Goal: Task Accomplishment & Management: Use online tool/utility

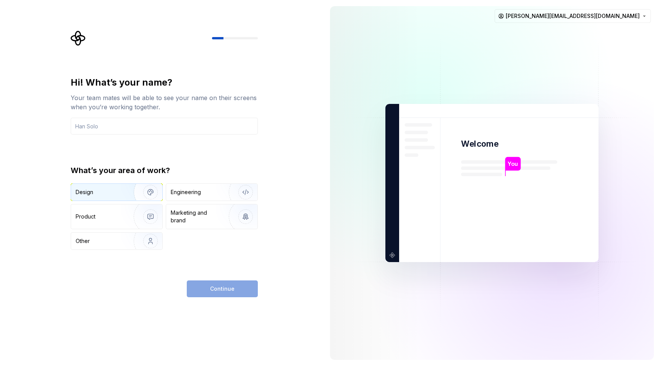
click at [105, 193] on div "Design" at bounding box center [100, 192] width 48 height 8
click at [103, 225] on div "Product" at bounding box center [116, 216] width 91 height 24
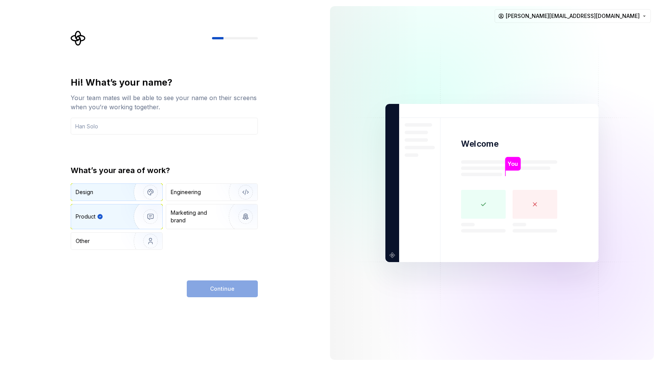
click at [132, 190] on img "button" at bounding box center [145, 192] width 49 height 51
click at [128, 216] on img "button" at bounding box center [145, 216] width 49 height 51
click at [136, 191] on img "button" at bounding box center [145, 192] width 49 height 51
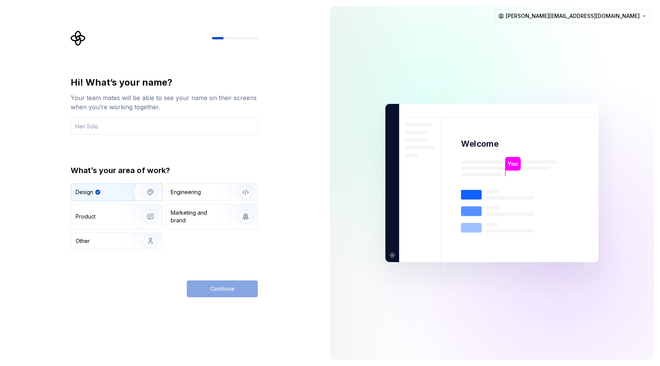
click at [208, 286] on div "Continue" at bounding box center [222, 288] width 71 height 17
click at [117, 131] on input "text" at bounding box center [164, 126] width 187 height 17
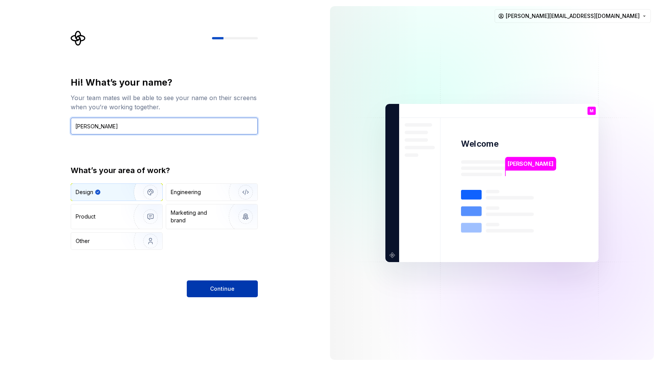
type input "[PERSON_NAME]"
click at [203, 285] on button "Continue" at bounding box center [222, 288] width 71 height 17
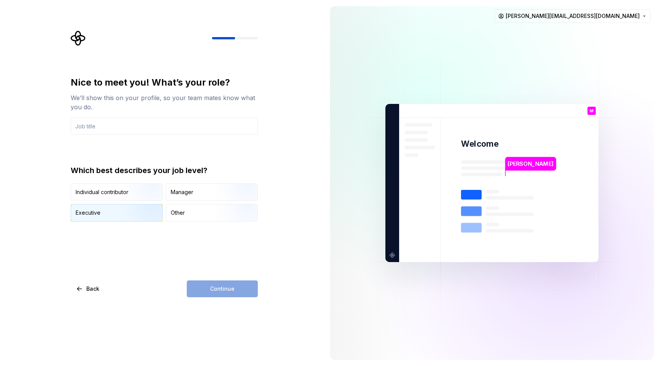
click at [124, 208] on img "button" at bounding box center [144, 222] width 49 height 51
click at [101, 122] on input "text" at bounding box center [164, 126] width 187 height 17
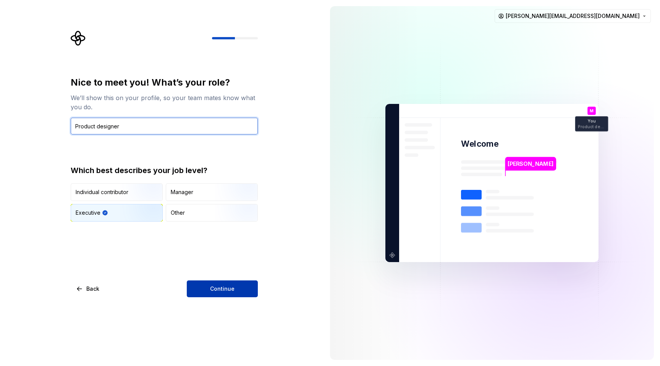
type input "Product designer"
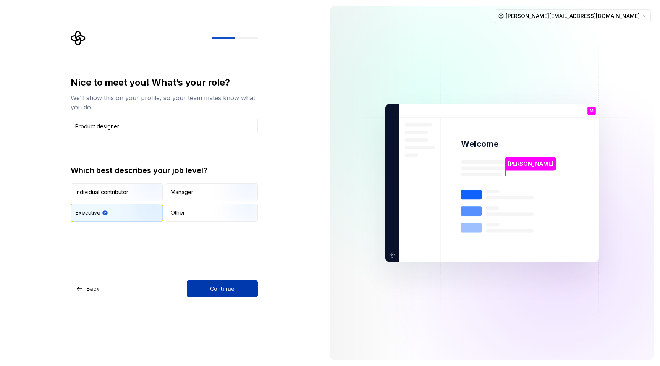
click at [207, 283] on button "Continue" at bounding box center [222, 288] width 71 height 17
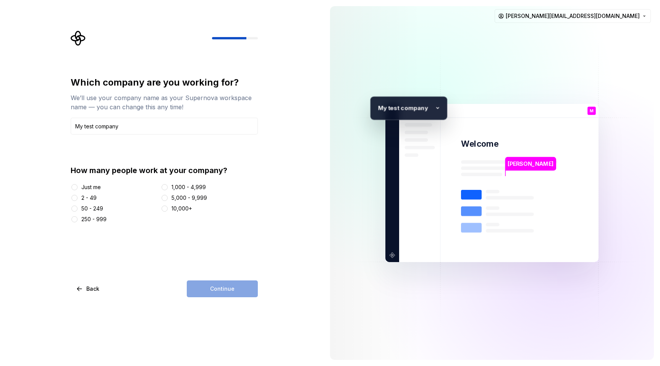
type input "My test company"
click at [83, 202] on div "Just me 2 - 49 50 - 249 250 - 999 1,000 - 4,999 5,000 - 9,999 10,000+" at bounding box center [164, 203] width 187 height 40
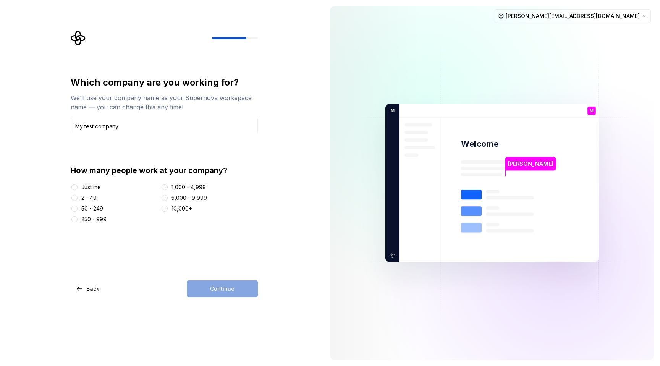
click at [85, 195] on div "2 - 49" at bounding box center [88, 198] width 15 height 8
click at [78, 195] on button "2 - 49" at bounding box center [74, 198] width 6 height 6
click at [214, 285] on span "Continue" at bounding box center [222, 289] width 24 height 8
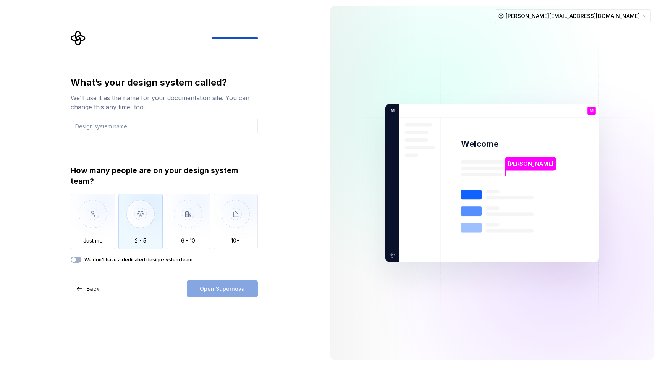
click at [148, 214] on img "button" at bounding box center [140, 219] width 45 height 51
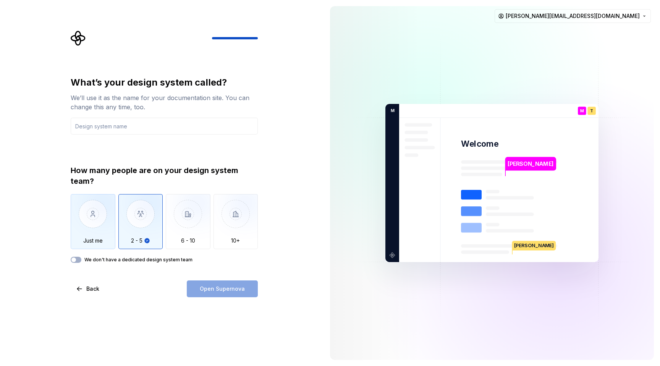
click at [86, 227] on img "button" at bounding box center [93, 219] width 45 height 51
click at [130, 225] on img "button" at bounding box center [140, 219] width 45 height 51
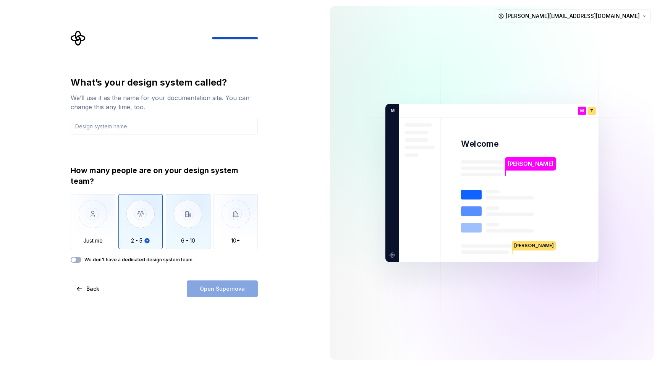
click at [175, 226] on img "button" at bounding box center [188, 219] width 45 height 51
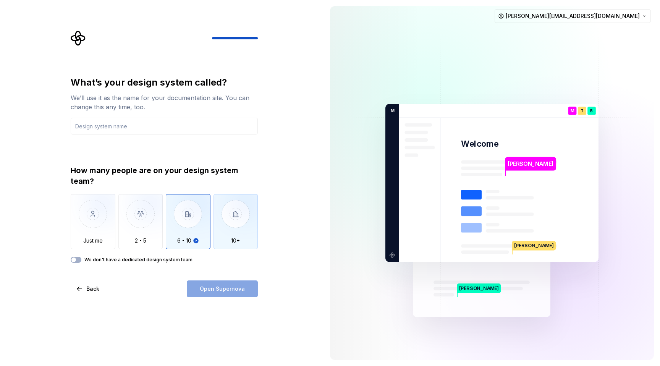
click at [231, 228] on img "button" at bounding box center [236, 219] width 45 height 51
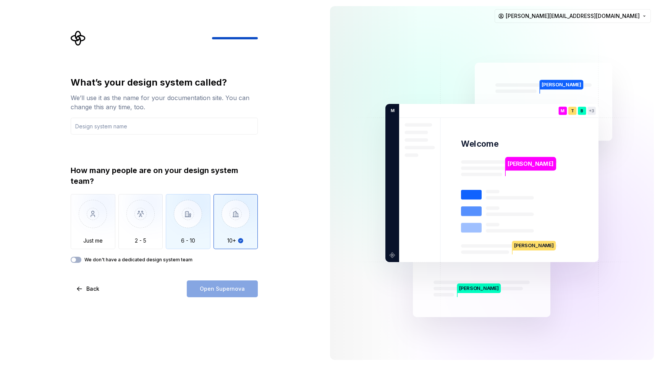
click at [186, 227] on img "button" at bounding box center [188, 219] width 45 height 51
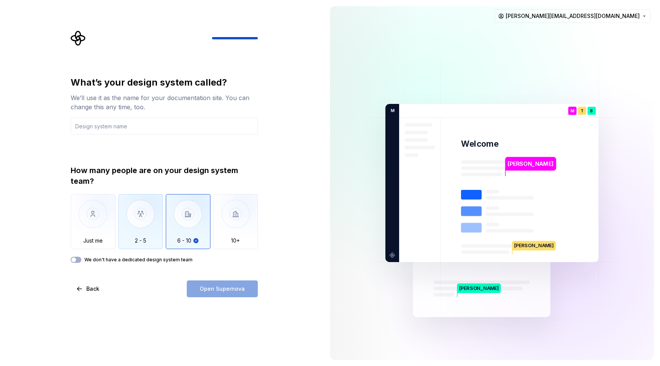
click at [146, 225] on img "button" at bounding box center [140, 219] width 45 height 51
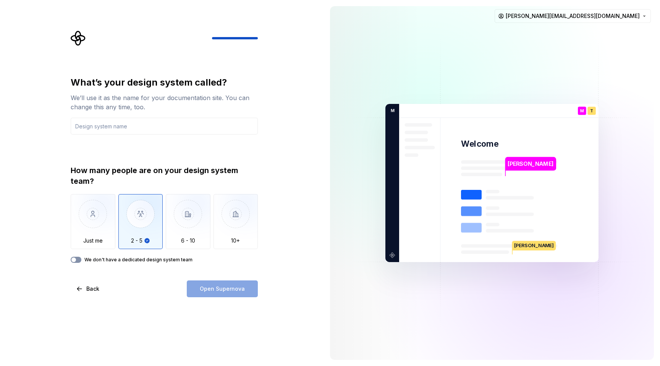
click at [79, 258] on button "We don't have a dedicated design system team" at bounding box center [76, 260] width 11 height 6
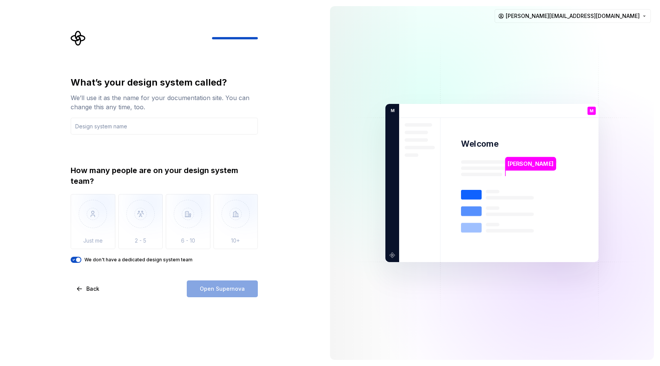
click at [79, 258] on span "button" at bounding box center [78, 260] width 5 height 5
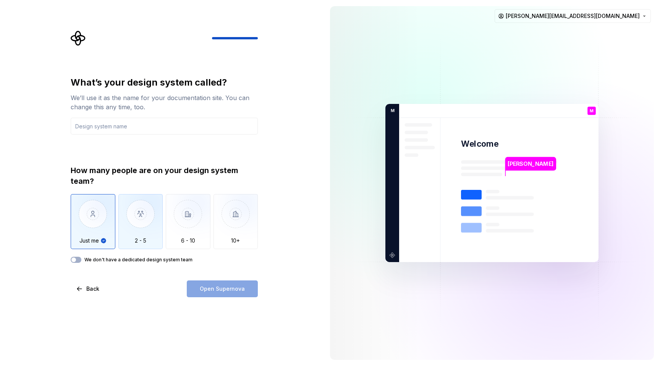
click at [143, 227] on img "button" at bounding box center [140, 219] width 45 height 51
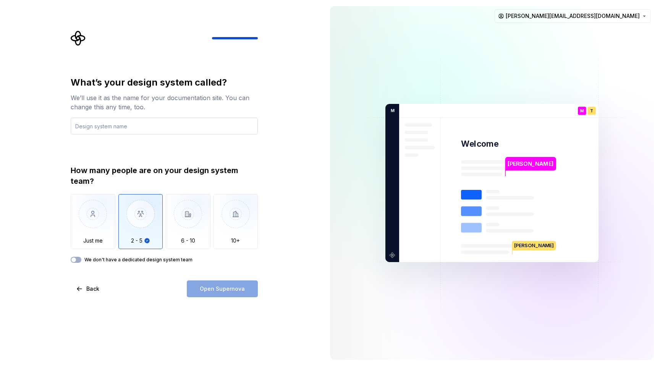
click at [129, 126] on input "text" at bounding box center [164, 126] width 187 height 17
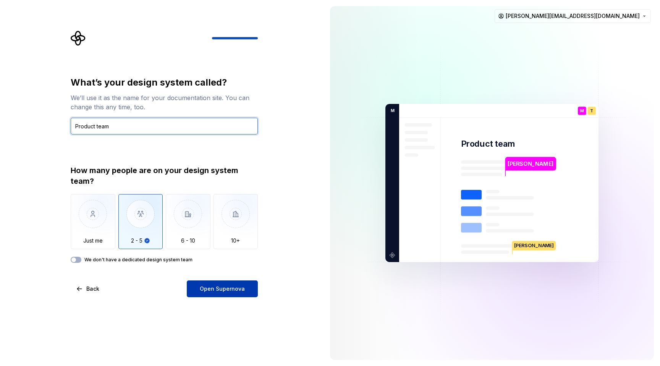
type input "Product team"
click at [215, 296] on button "Open Supernova" at bounding box center [222, 288] width 71 height 17
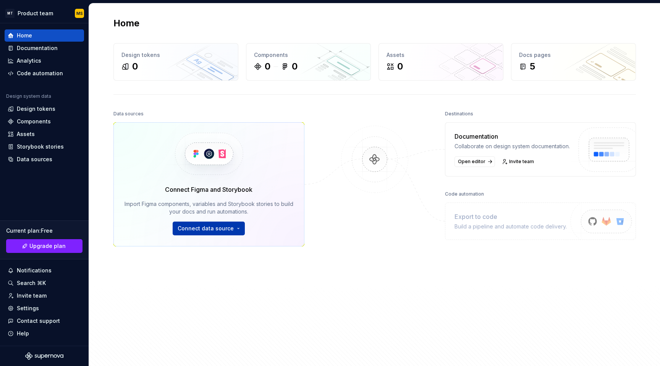
click at [235, 229] on button "Connect data source" at bounding box center [209, 229] width 72 height 14
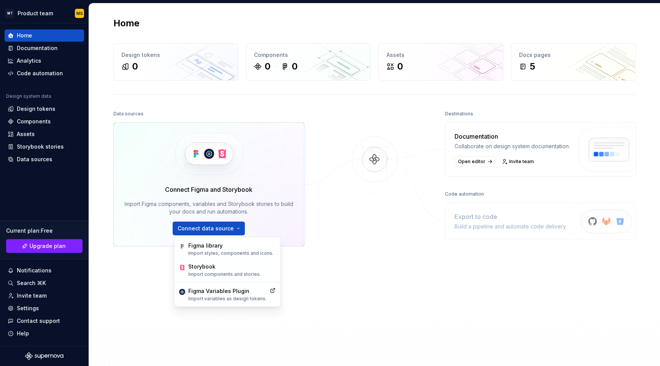
click at [376, 240] on div at bounding box center [375, 219] width 76 height 220
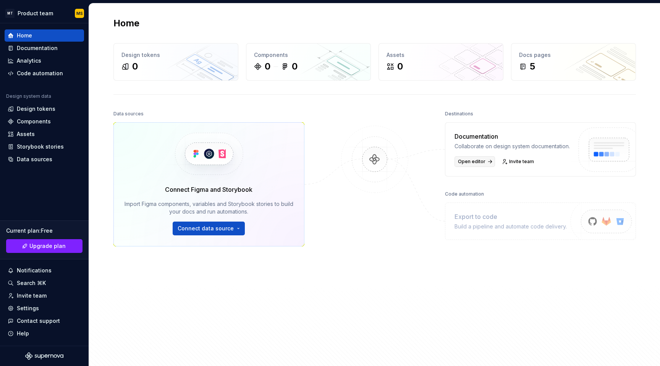
click at [479, 162] on span "Open editor" at bounding box center [472, 162] width 28 height 6
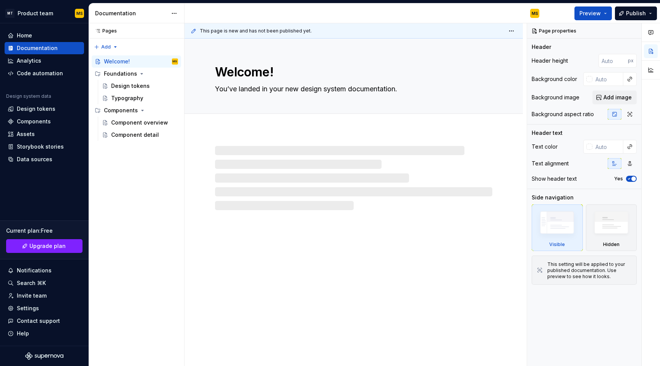
type textarea "*"
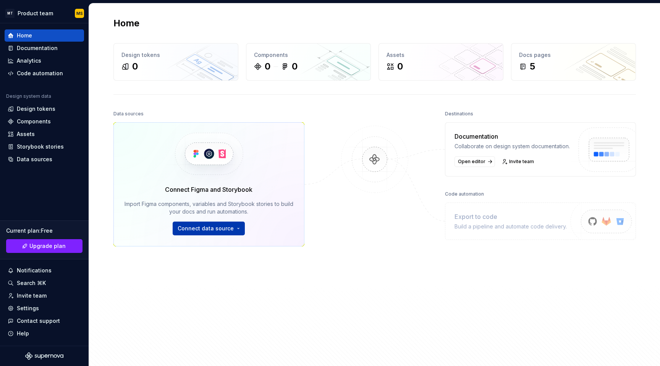
click at [207, 225] on span "Connect data source" at bounding box center [206, 229] width 56 height 8
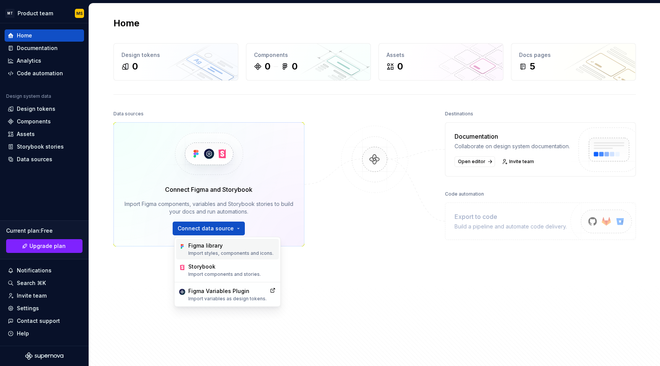
click at [218, 250] on p "Import styles, components and icons." at bounding box center [230, 253] width 85 height 6
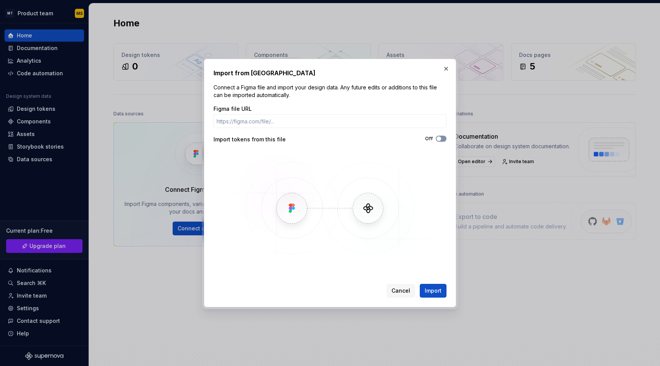
click at [436, 139] on icon "button" at bounding box center [439, 138] width 6 height 5
click at [437, 137] on icon "button" at bounding box center [439, 138] width 6 height 5
click at [287, 117] on input "Figma file URL" at bounding box center [330, 121] width 233 height 14
paste input "[URL][DOMAIN_NAME]"
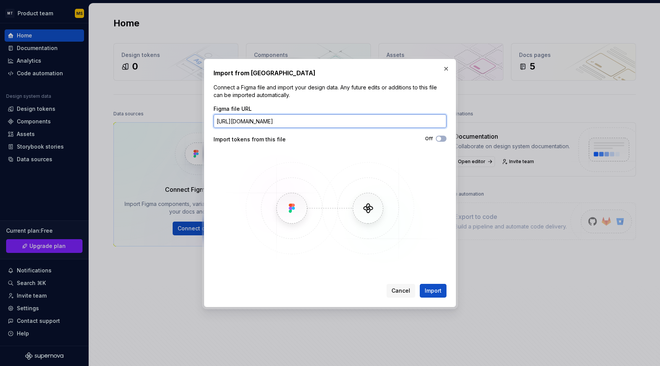
scroll to position [0, 50]
type input "[URL][DOMAIN_NAME]"
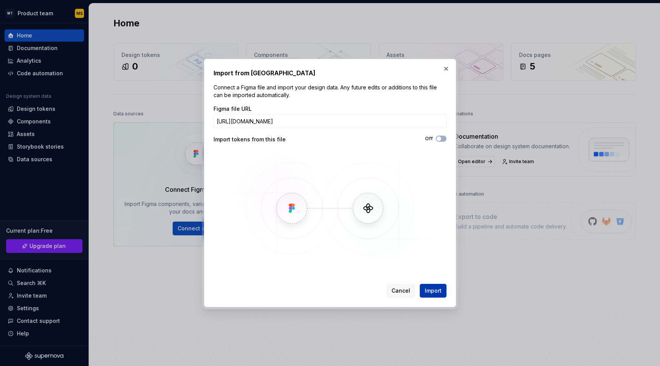
click at [438, 292] on span "Import" at bounding box center [433, 291] width 17 height 8
click at [428, 287] on span "Import" at bounding box center [433, 291] width 17 height 8
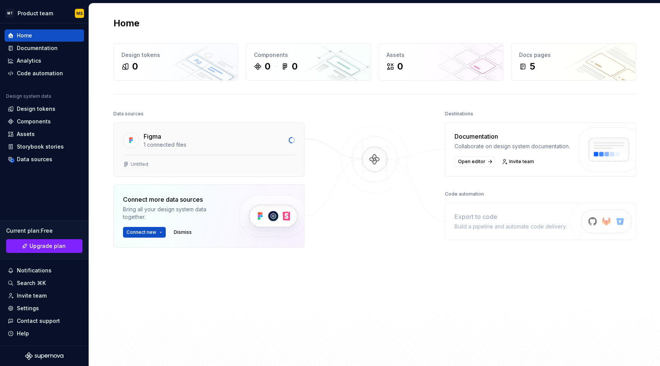
click at [182, 157] on div "Untitled" at bounding box center [209, 166] width 190 height 22
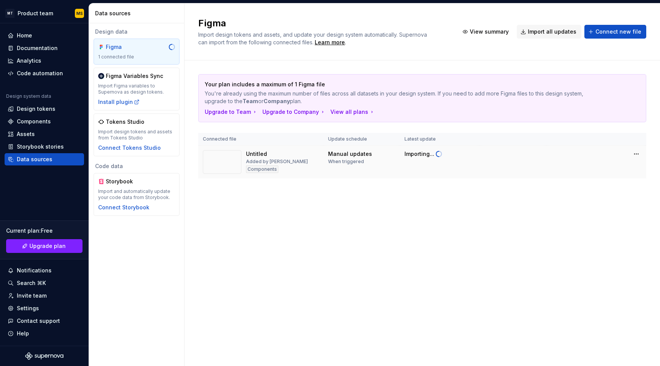
click at [222, 158] on img at bounding box center [222, 162] width 39 height 24
click at [224, 151] on img at bounding box center [222, 162] width 39 height 24
drag, startPoint x: 321, startPoint y: 154, endPoint x: 285, endPoint y: 160, distance: 36.1
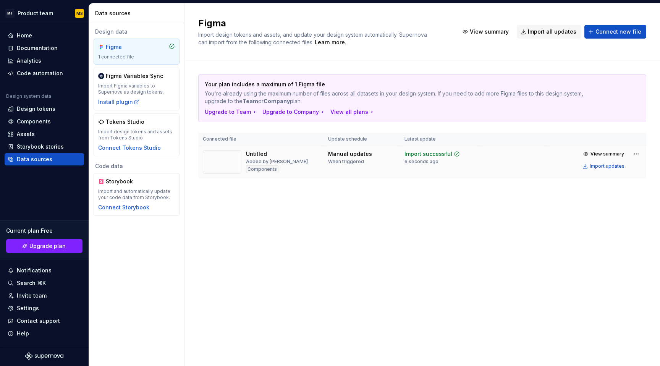
click at [321, 154] on td "Untitled Added by [PERSON_NAME] Components" at bounding box center [260, 162] width 125 height 33
click at [239, 162] on img at bounding box center [222, 162] width 39 height 24
click at [261, 150] on div "Untitled" at bounding box center [256, 154] width 21 height 8
click at [354, 167] on td "Manual updates When triggered" at bounding box center [362, 162] width 76 height 33
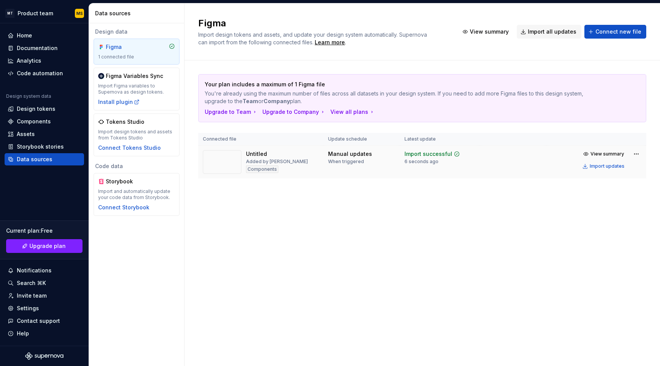
click at [356, 156] on div "Manual updates" at bounding box center [350, 154] width 44 height 8
click at [271, 174] on td "Untitled Added by [PERSON_NAME] Components" at bounding box center [260, 162] width 125 height 33
click at [268, 161] on div "Added by [PERSON_NAME]" at bounding box center [277, 162] width 62 height 6
click at [137, 80] on div "Figma Variables Sync Import Figma variables to Supernova as design tokens. Inst…" at bounding box center [136, 89] width 77 height 34
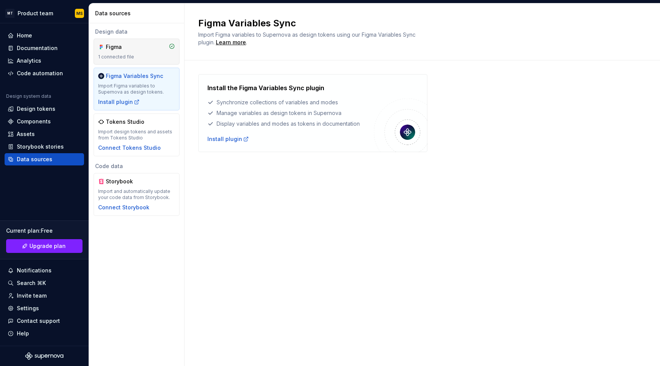
click at [134, 54] on div "1 connected file" at bounding box center [136, 57] width 77 height 6
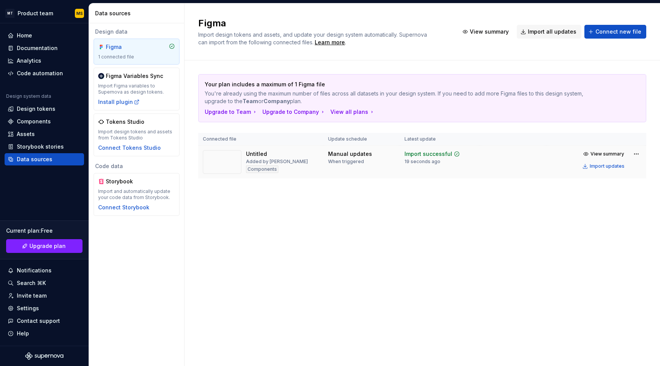
click at [246, 154] on div "Untitled" at bounding box center [256, 154] width 21 height 8
click at [105, 7] on div "Data sources" at bounding box center [137, 13] width 96 height 20
click at [105, 16] on div "Data sources" at bounding box center [138, 14] width 86 height 8
click at [37, 34] on div "Home" at bounding box center [44, 36] width 73 height 8
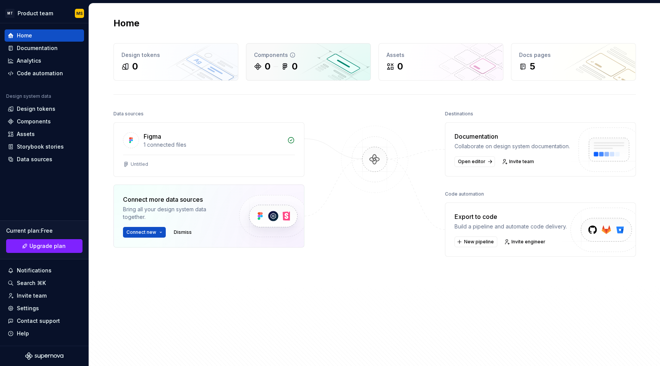
click at [269, 66] on div "0" at bounding box center [268, 66] width 6 height 12
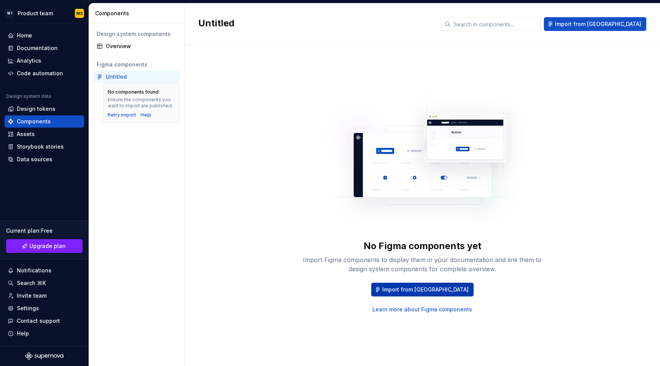
click at [439, 288] on span "Import from [GEOGRAPHIC_DATA]" at bounding box center [426, 290] width 86 height 8
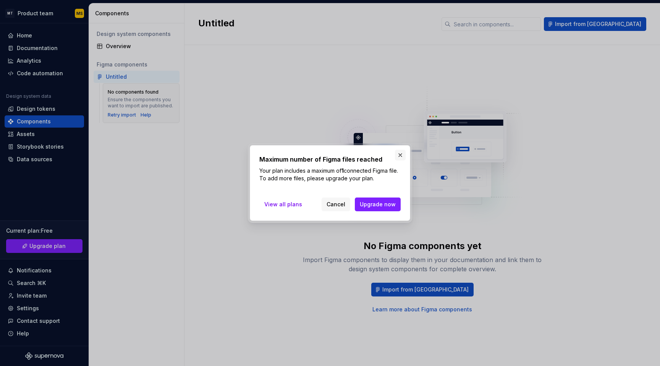
click at [397, 155] on button "button" at bounding box center [400, 155] width 11 height 11
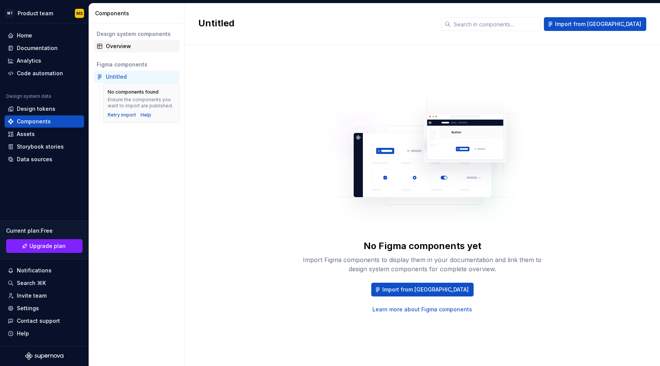
click at [118, 47] on div "Overview" at bounding box center [141, 46] width 71 height 8
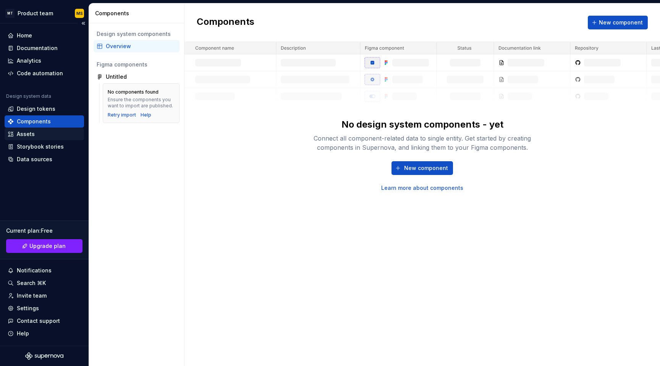
click at [45, 131] on div "Assets" at bounding box center [44, 134] width 73 height 8
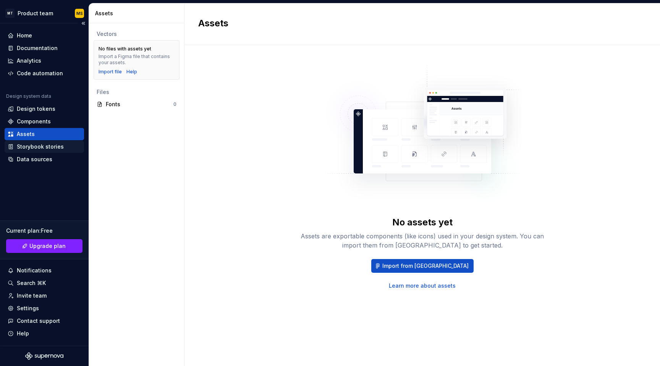
click at [31, 151] on div "Storybook stories" at bounding box center [44, 147] width 79 height 12
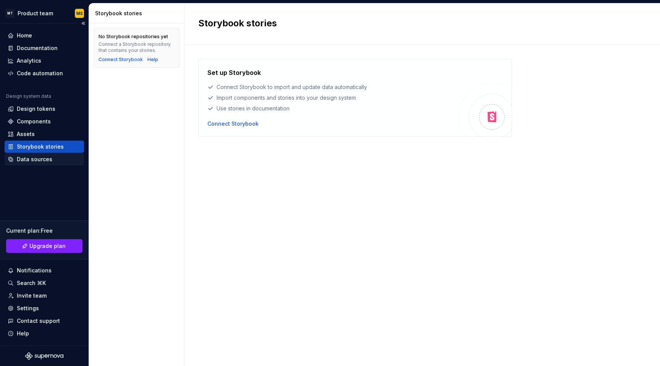
click at [27, 157] on div "Data sources" at bounding box center [35, 160] width 36 height 8
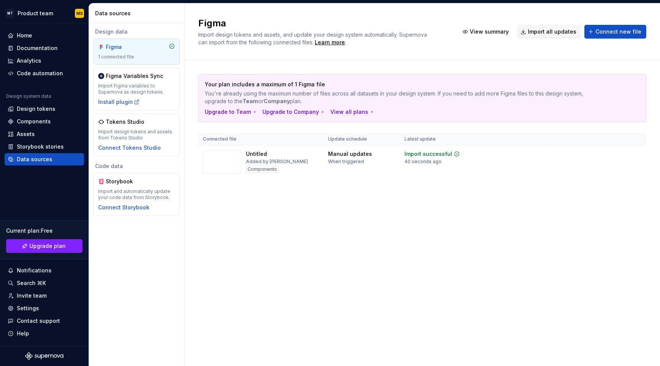
click at [107, 53] on div "Figma 1 connected file" at bounding box center [136, 51] width 77 height 17
click at [514, 32] on button "View summary" at bounding box center [486, 32] width 55 height 14
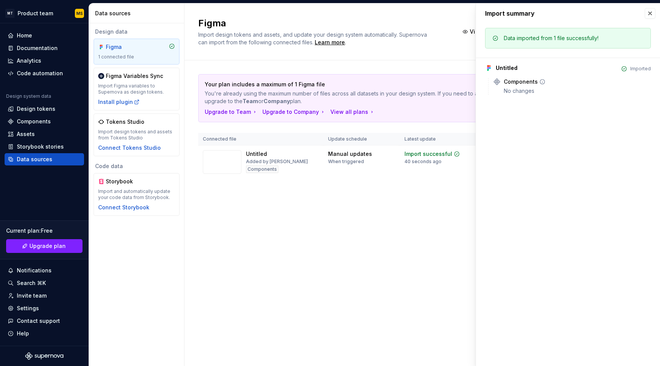
click at [513, 79] on div "Components" at bounding box center [521, 82] width 34 height 8
click at [515, 91] on div "No changes" at bounding box center [577, 91] width 147 height 8
click at [655, 10] on button "button" at bounding box center [650, 13] width 11 height 11
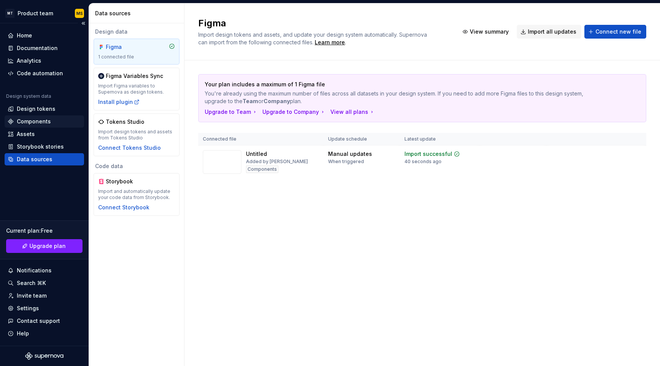
click at [34, 124] on div "Components" at bounding box center [34, 122] width 34 height 8
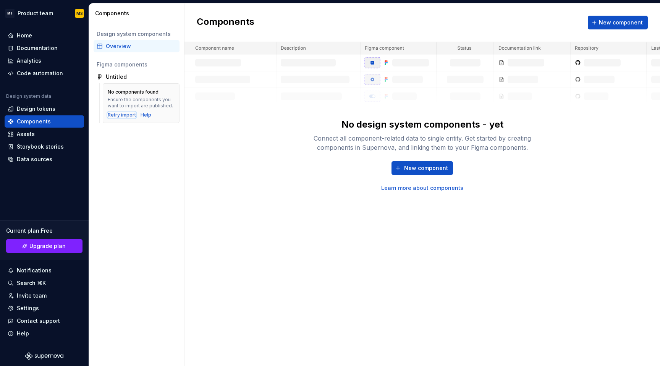
click at [116, 117] on div "Retry import" at bounding box center [122, 115] width 28 height 6
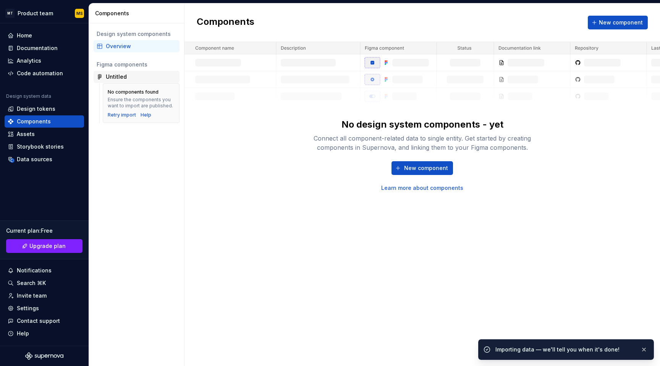
click at [116, 78] on div "Untitled" at bounding box center [116, 77] width 21 height 8
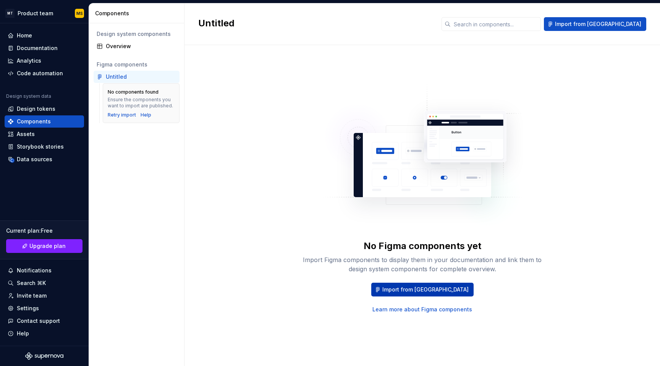
click at [415, 289] on span "Import from [GEOGRAPHIC_DATA]" at bounding box center [426, 290] width 86 height 8
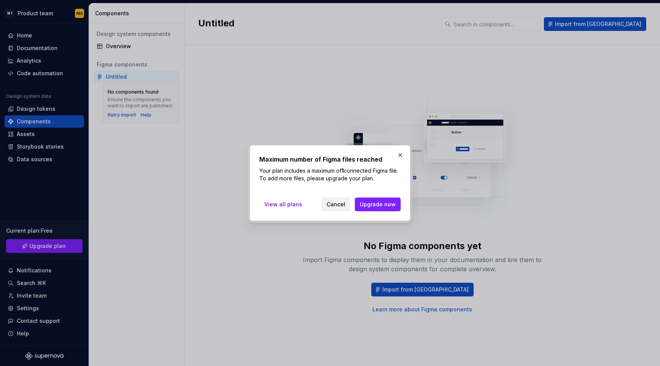
click at [343, 206] on span "Cancel" at bounding box center [336, 205] width 19 height 8
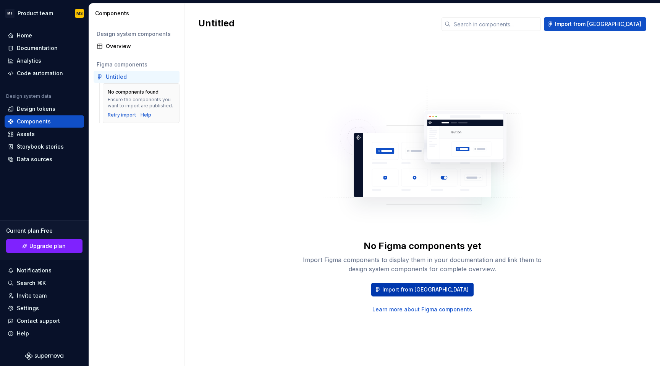
click at [427, 291] on span "Import from [GEOGRAPHIC_DATA]" at bounding box center [426, 290] width 86 height 8
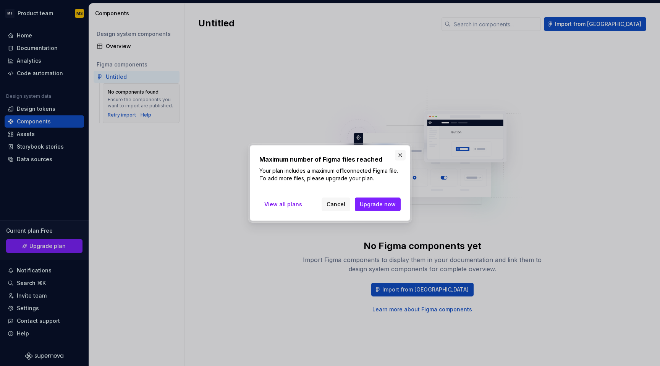
click at [397, 157] on button "button" at bounding box center [400, 155] width 11 height 11
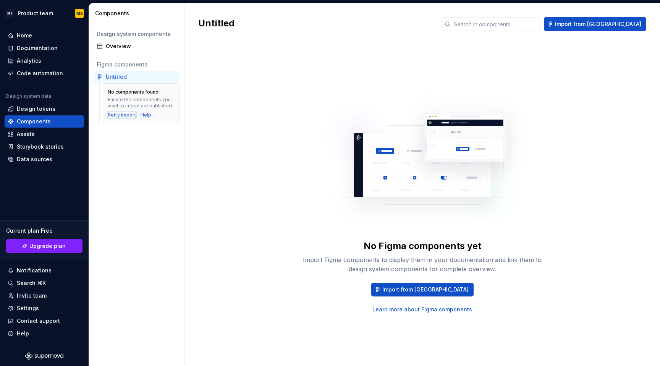
click at [123, 115] on div "Retry import" at bounding box center [122, 115] width 28 height 6
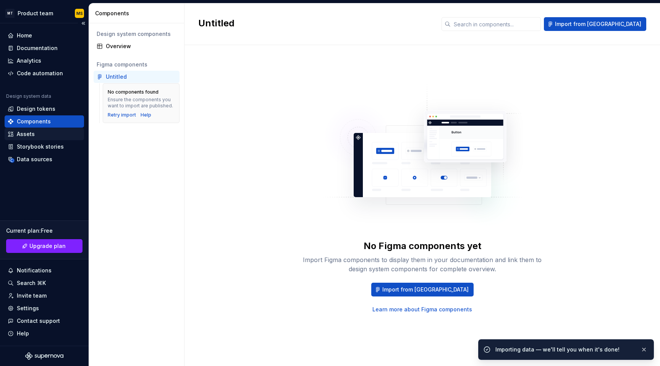
click at [34, 138] on div "Assets" at bounding box center [44, 134] width 79 height 12
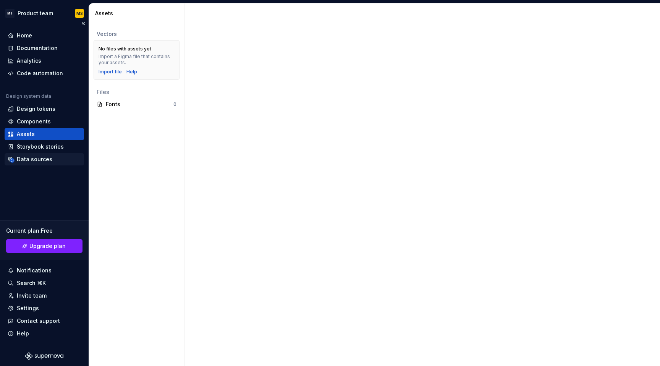
click at [42, 156] on div "Data sources" at bounding box center [35, 160] width 36 height 8
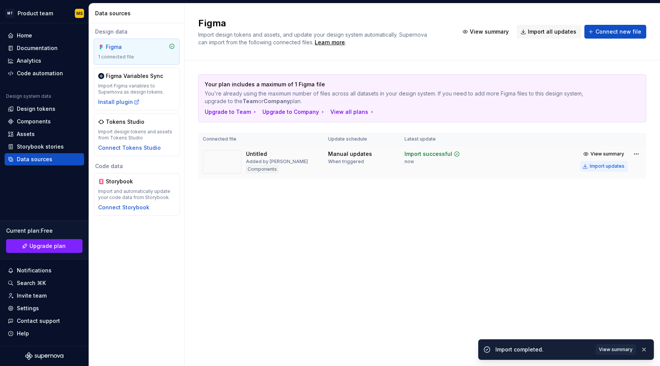
click at [613, 168] on div "Import updates" at bounding box center [607, 166] width 35 height 6
click at [351, 159] on div "When triggered" at bounding box center [346, 162] width 36 height 6
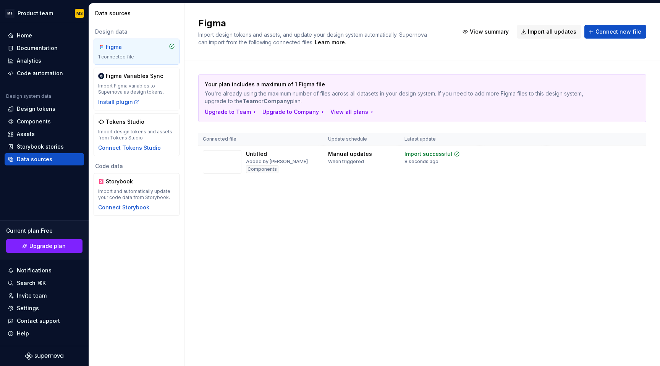
click at [614, 156] on span "View summary" at bounding box center [608, 154] width 34 height 6
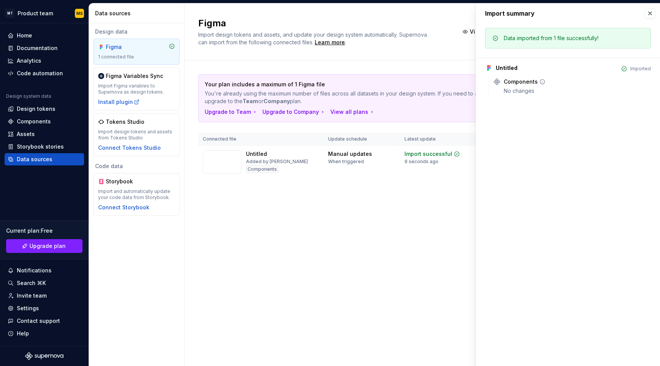
click at [522, 80] on div "Components" at bounding box center [521, 82] width 34 height 8
click at [542, 80] on icon at bounding box center [542, 81] width 5 height 5
click at [647, 16] on button "button" at bounding box center [650, 13] width 11 height 11
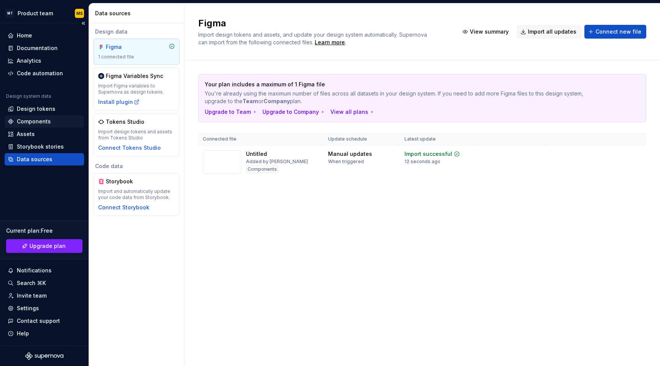
click at [23, 122] on div "Components" at bounding box center [34, 122] width 34 height 8
click at [24, 101] on div "Design system data" at bounding box center [44, 97] width 79 height 9
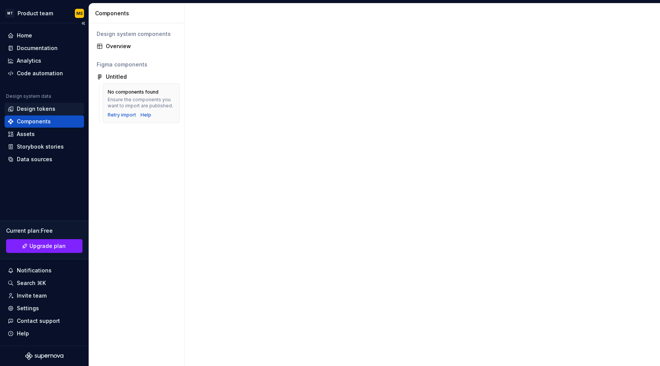
click at [24, 106] on div "Design tokens" at bounding box center [36, 109] width 39 height 8
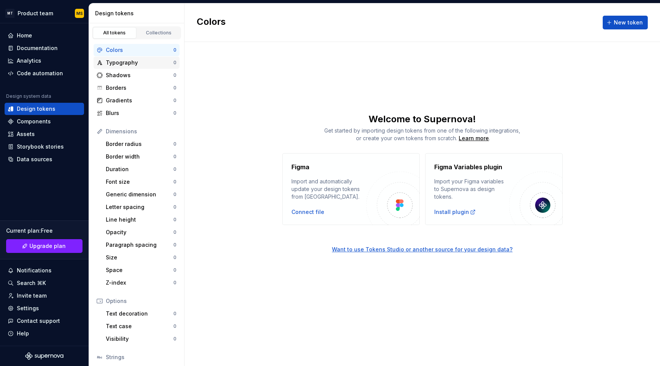
click at [127, 63] on div "Typography" at bounding box center [140, 63] width 68 height 8
click at [122, 78] on div "Shadows" at bounding box center [140, 75] width 68 height 8
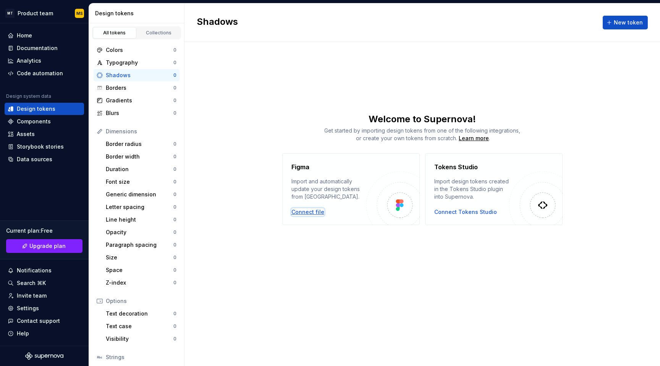
click at [299, 215] on div "Connect file" at bounding box center [308, 212] width 33 height 8
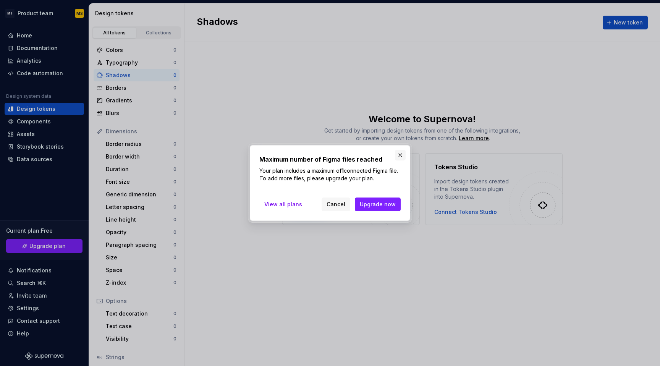
click at [399, 150] on button "button" at bounding box center [400, 155] width 11 height 11
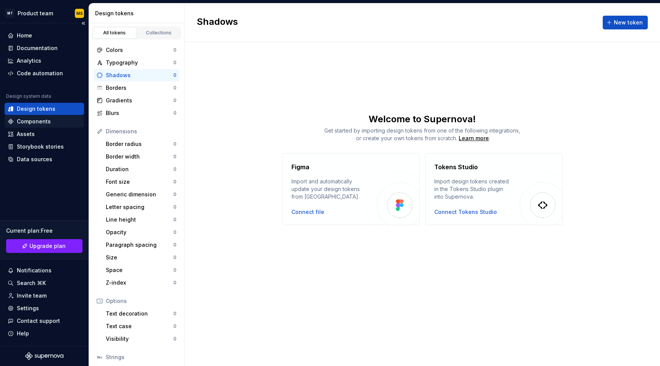
click at [31, 125] on div "Components" at bounding box center [34, 122] width 34 height 8
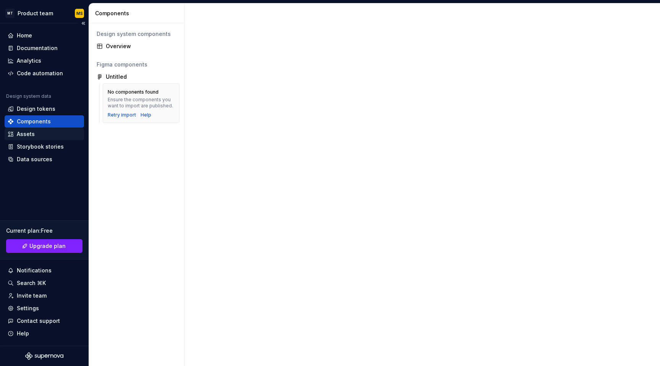
click at [28, 134] on div "Assets" at bounding box center [26, 134] width 18 height 8
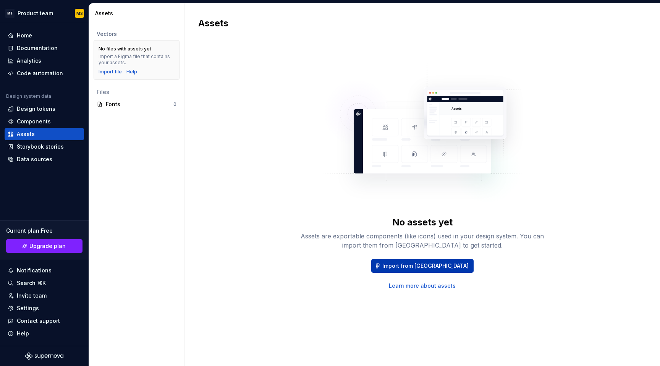
click at [434, 270] on button "Import from [GEOGRAPHIC_DATA]" at bounding box center [422, 266] width 102 height 14
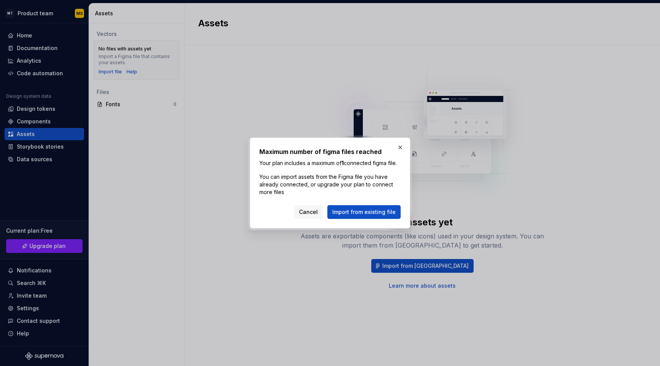
click at [321, 218] on button "Cancel" at bounding box center [308, 212] width 29 height 14
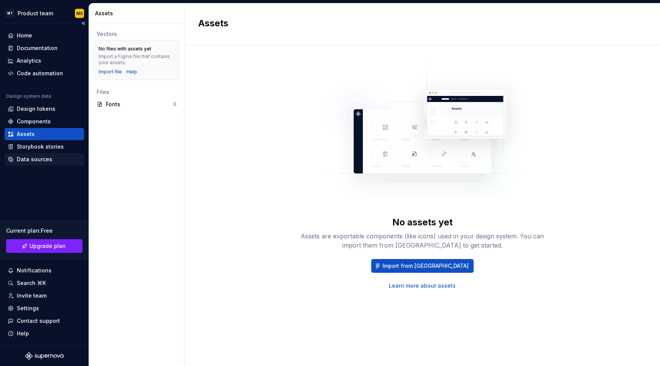
click at [36, 155] on div "Data sources" at bounding box center [44, 159] width 79 height 12
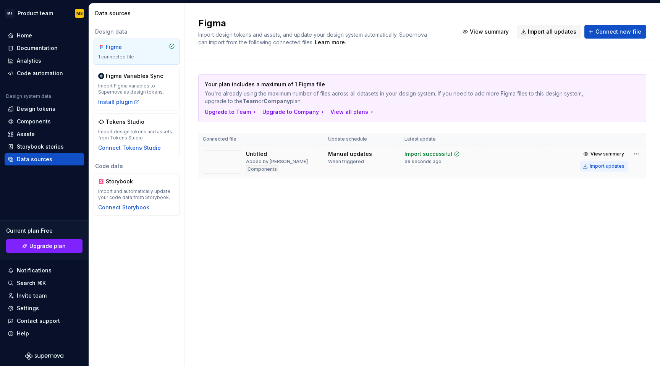
click at [611, 168] on div "Import updates" at bounding box center [607, 166] width 35 height 6
click at [338, 165] on td "Manual updates When triggered" at bounding box center [362, 162] width 76 height 33
click at [335, 171] on td "Manual updates When triggered" at bounding box center [362, 162] width 76 height 33
click at [263, 170] on div "Components" at bounding box center [262, 169] width 32 height 8
click at [26, 119] on div "Components" at bounding box center [34, 122] width 34 height 8
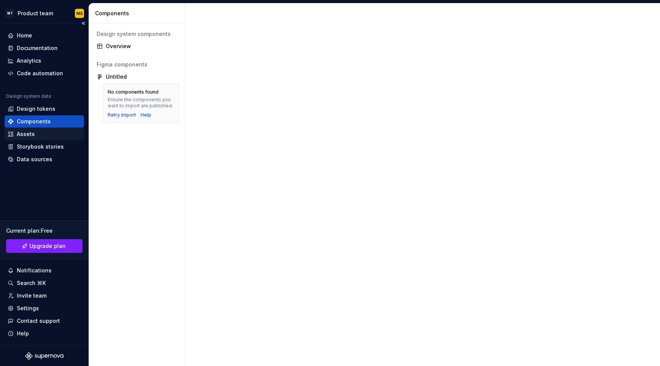
click at [32, 139] on div "Assets" at bounding box center [44, 134] width 79 height 12
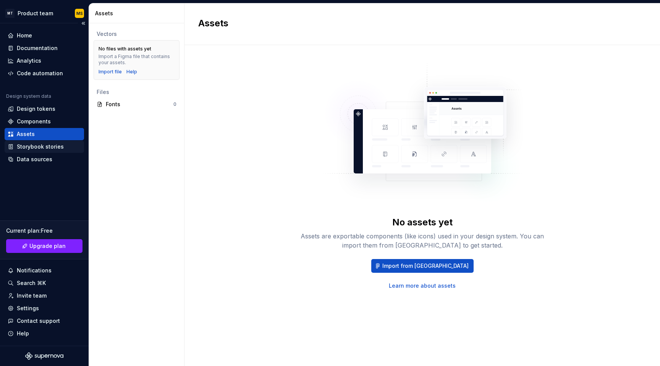
click at [30, 146] on div "Storybook stories" at bounding box center [40, 147] width 47 height 8
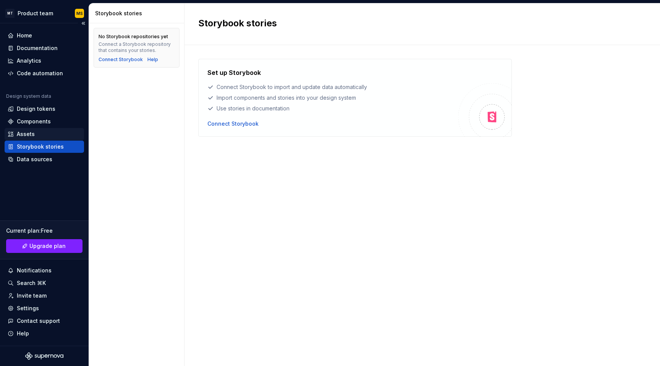
click at [32, 133] on div "Assets" at bounding box center [26, 134] width 18 height 8
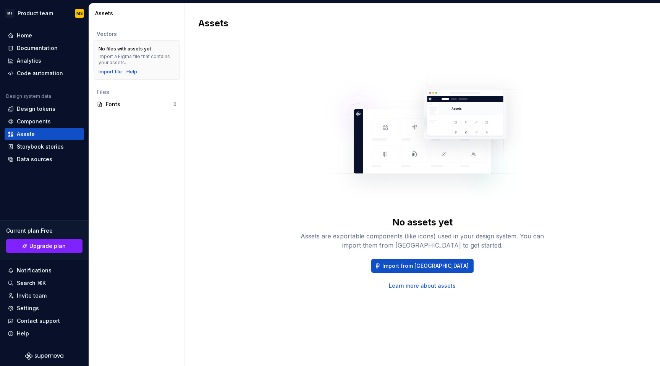
click at [421, 283] on link "Learn more about assets" at bounding box center [422, 286] width 67 height 8
click at [31, 154] on div "Data sources" at bounding box center [44, 159] width 79 height 12
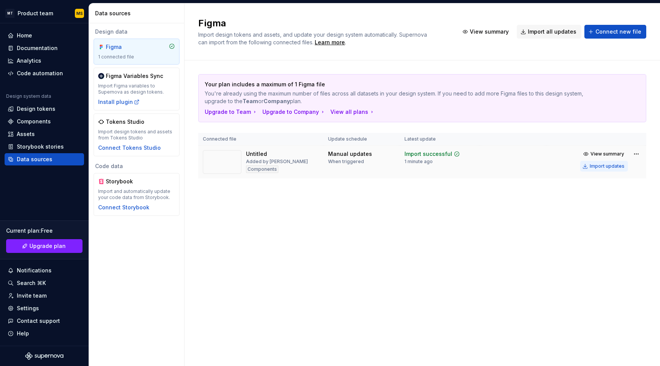
click at [622, 168] on div "Import updates" at bounding box center [607, 166] width 35 height 6
click at [637, 154] on html "MT Product team MS Home Documentation Analytics Code automation Design system d…" at bounding box center [330, 183] width 660 height 366
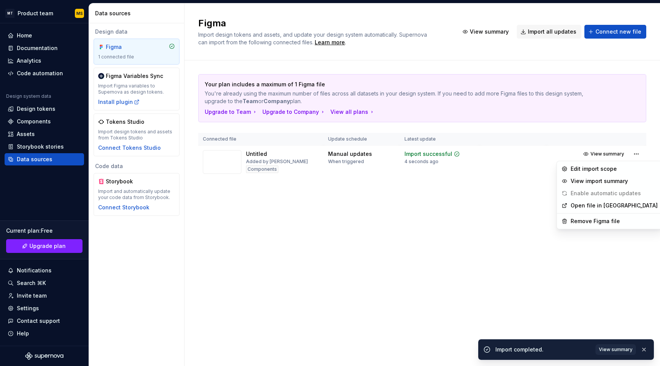
click at [610, 160] on html "MT Product team MS Home Documentation Analytics Code automation Design system d…" at bounding box center [330, 183] width 660 height 366
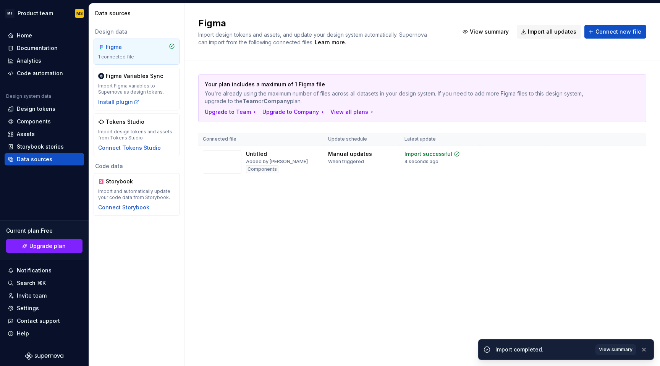
click at [610, 155] on span "View summary" at bounding box center [608, 154] width 34 height 6
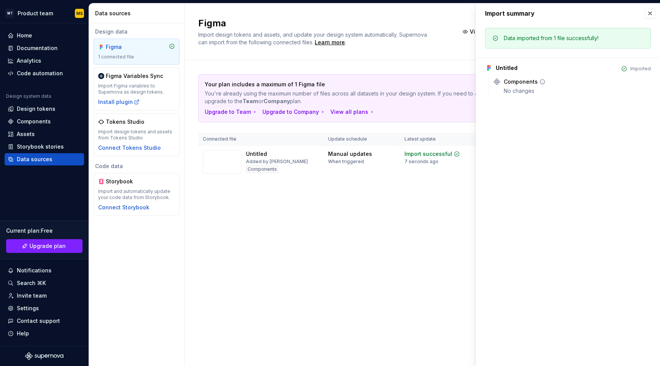
click at [457, 161] on div "Import successful 7 seconds ago" at bounding box center [432, 157] width 55 height 15
click at [17, 123] on div "Components" at bounding box center [34, 122] width 34 height 8
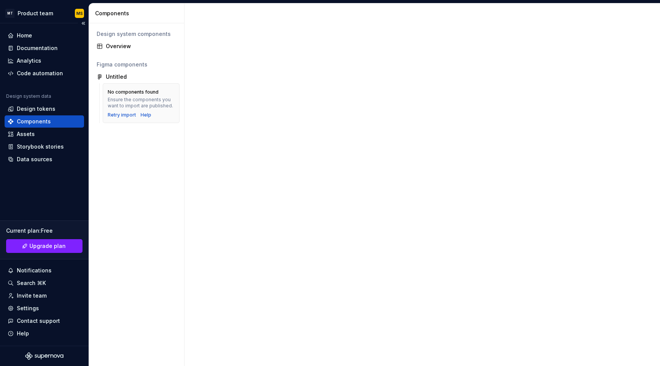
click at [23, 122] on div "Components" at bounding box center [34, 122] width 34 height 8
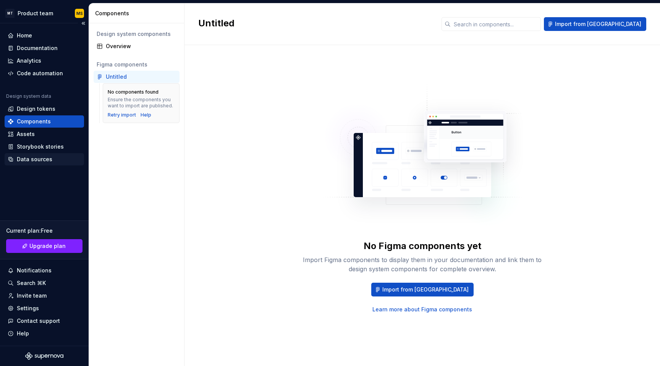
click at [21, 161] on div "Data sources" at bounding box center [35, 160] width 36 height 8
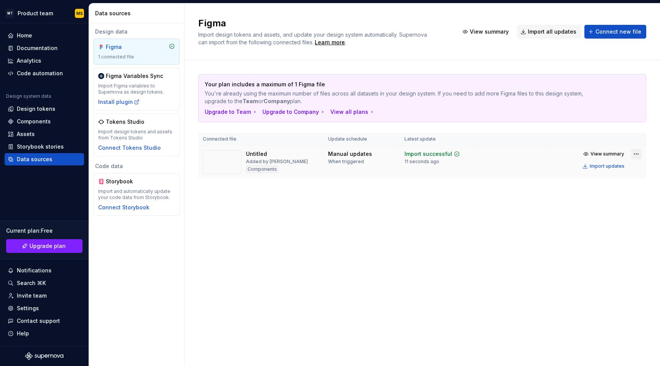
click at [635, 154] on html "MT Product team MS Home Documentation Analytics Code automation Design system d…" at bounding box center [330, 183] width 660 height 366
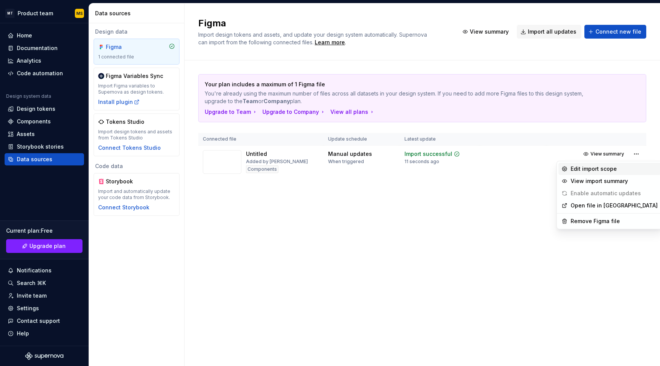
click at [626, 170] on div "Edit import scope" at bounding box center [614, 169] width 87 height 8
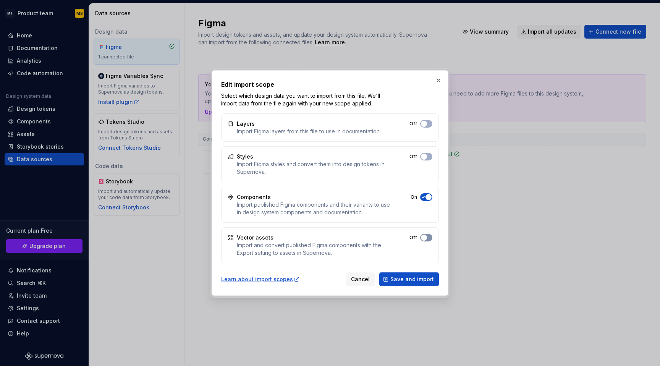
click at [426, 127] on span "button" at bounding box center [424, 124] width 6 height 6
click at [428, 155] on button "Off" at bounding box center [426, 157] width 12 height 8
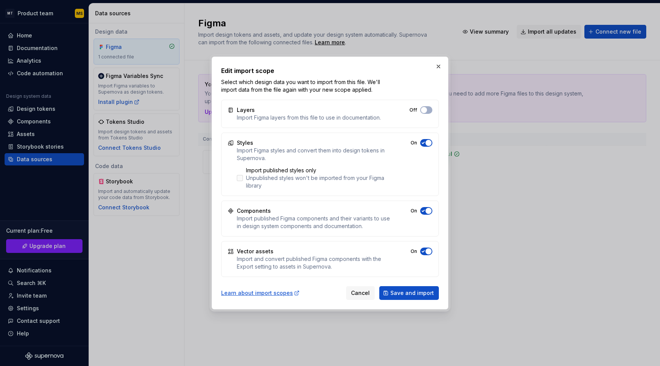
click at [273, 172] on div "Import published styles only" at bounding box center [318, 171] width 145 height 8
click at [282, 156] on div "Import Figma styles and convert them into design tokens in Supernova." at bounding box center [314, 154] width 154 height 15
click at [252, 184] on div "Unpublished styles won't be imported from your Figma library" at bounding box center [318, 181] width 145 height 15
click at [428, 110] on button "Off" at bounding box center [426, 110] width 12 height 8
click at [423, 108] on icon "button" at bounding box center [423, 110] width 6 height 5
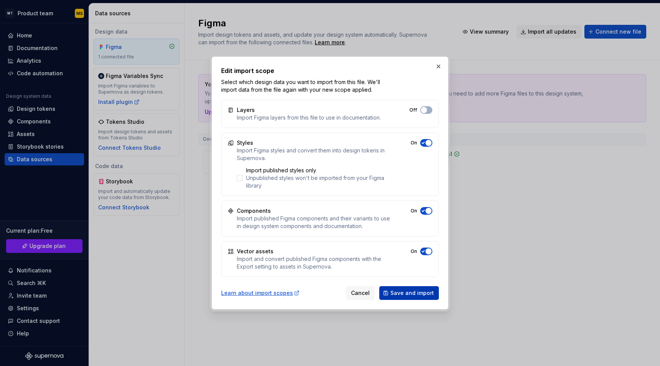
click at [410, 290] on span "Save and import" at bounding box center [413, 293] width 44 height 8
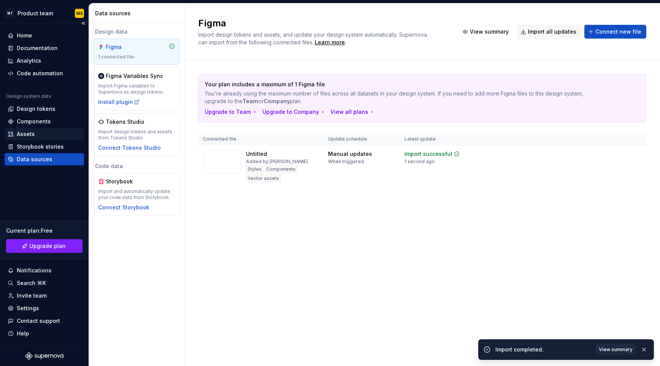
click at [37, 137] on div "Assets" at bounding box center [44, 134] width 73 height 8
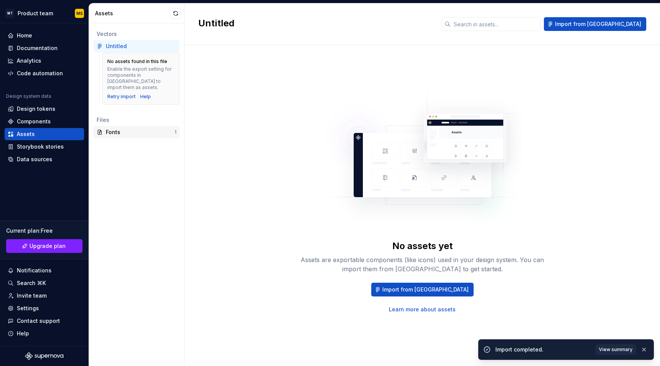
click at [114, 128] on div "Fonts" at bounding box center [140, 132] width 69 height 8
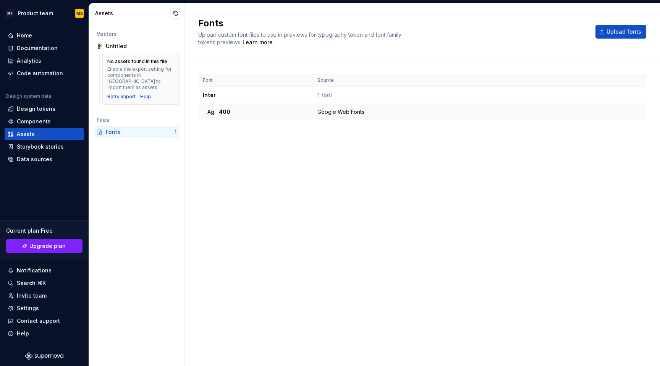
click at [318, 109] on div "Google Web Fonts" at bounding box center [477, 112] width 319 height 8
click at [350, 113] on div "Google Web Fonts" at bounding box center [477, 112] width 319 height 8
click at [40, 117] on div "Components" at bounding box center [44, 121] width 79 height 12
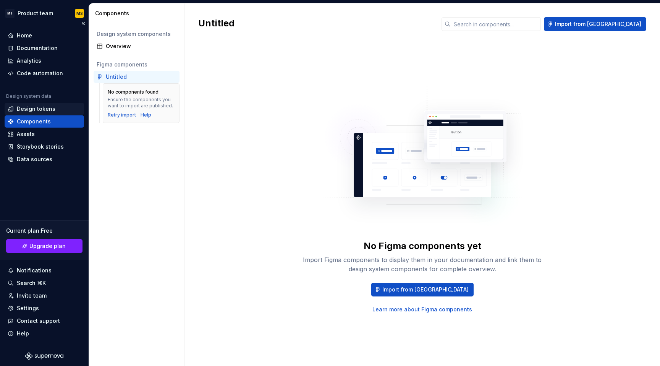
click at [41, 111] on div "Design tokens" at bounding box center [36, 109] width 39 height 8
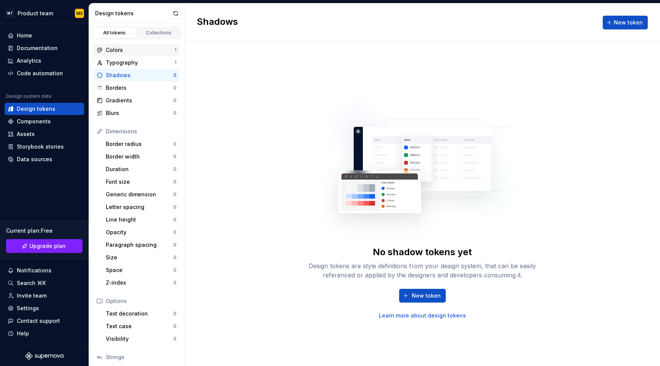
click at [117, 55] on div "Colors 1" at bounding box center [137, 50] width 86 height 12
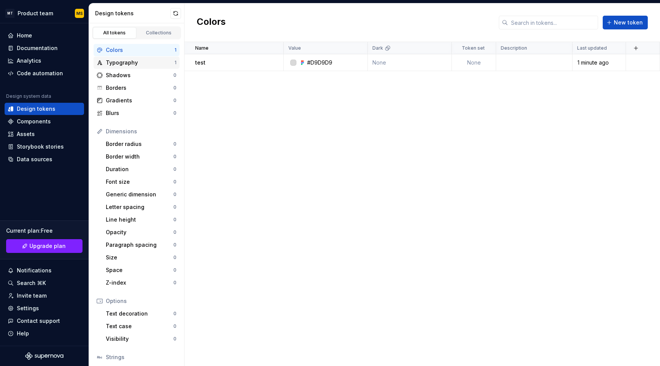
click at [117, 61] on div "Typography" at bounding box center [140, 63] width 69 height 8
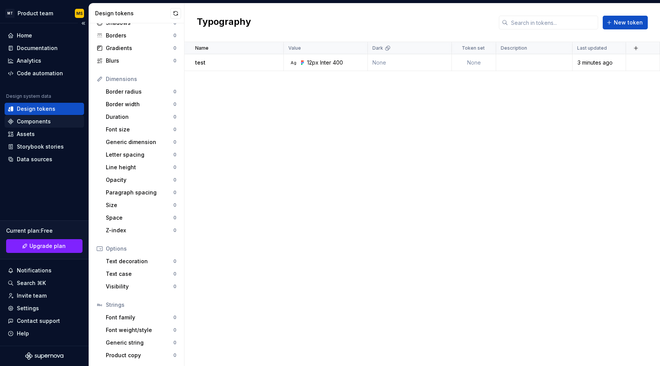
click at [58, 120] on div "Components" at bounding box center [44, 122] width 73 height 8
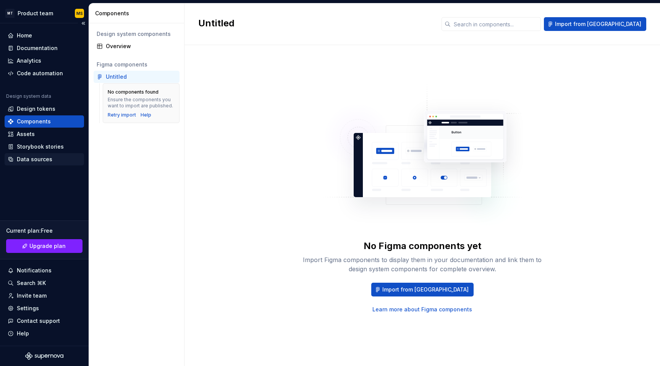
click at [42, 155] on div "Data sources" at bounding box center [44, 159] width 79 height 12
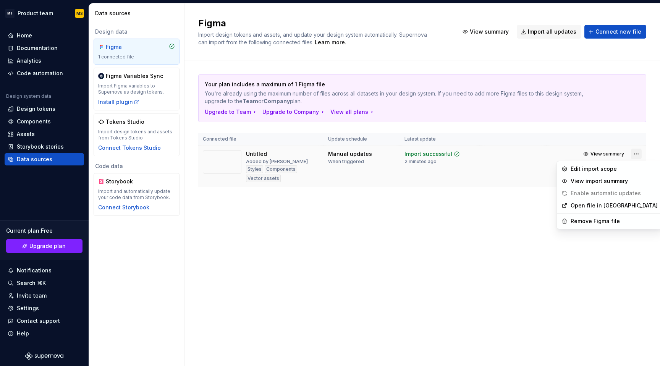
click at [639, 154] on html "MT Product team MS Home Documentation Analytics Code automation Design system d…" at bounding box center [330, 183] width 660 height 366
click at [582, 206] on link "Open file in [GEOGRAPHIC_DATA]" at bounding box center [614, 206] width 87 height 8
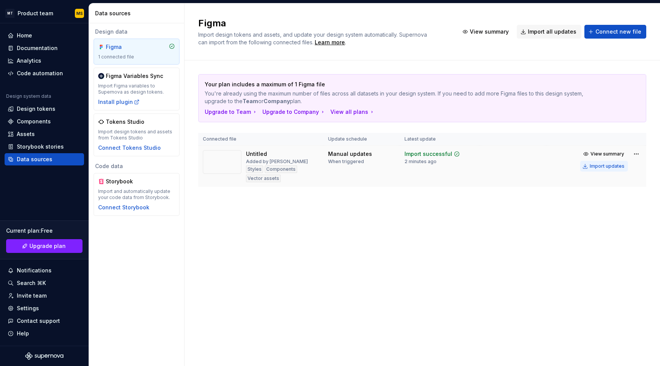
click at [599, 169] on div "Import updates" at bounding box center [607, 166] width 35 height 6
click at [602, 167] on div "Import updates" at bounding box center [607, 166] width 35 height 6
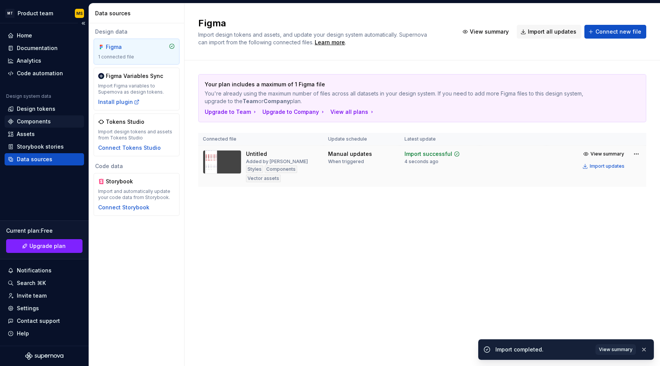
click at [21, 119] on div "Components" at bounding box center [34, 122] width 34 height 8
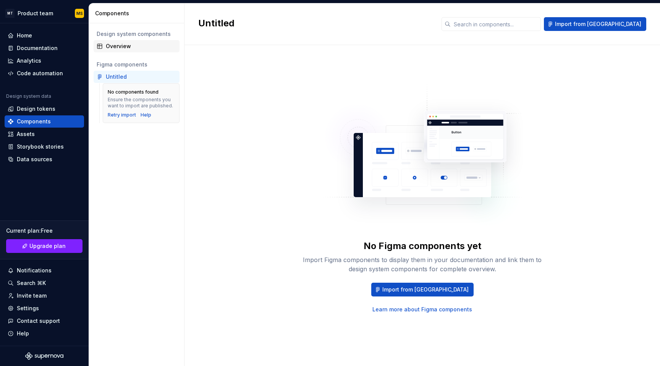
click at [122, 49] on div "Overview" at bounding box center [141, 46] width 71 height 8
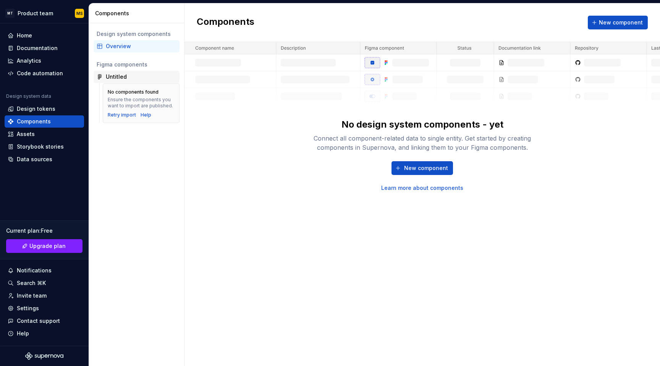
click at [120, 75] on div "Untitled" at bounding box center [116, 77] width 21 height 8
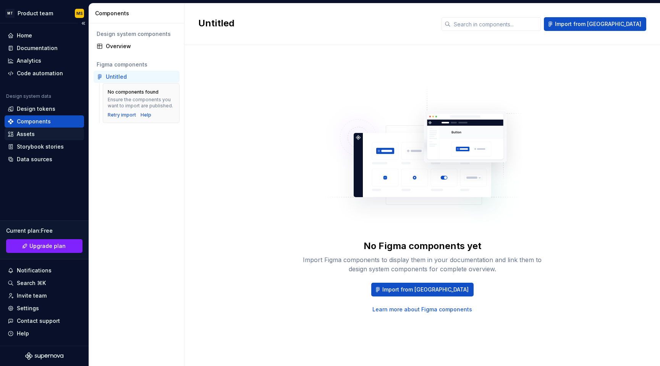
click at [28, 135] on div "Assets" at bounding box center [26, 134] width 18 height 8
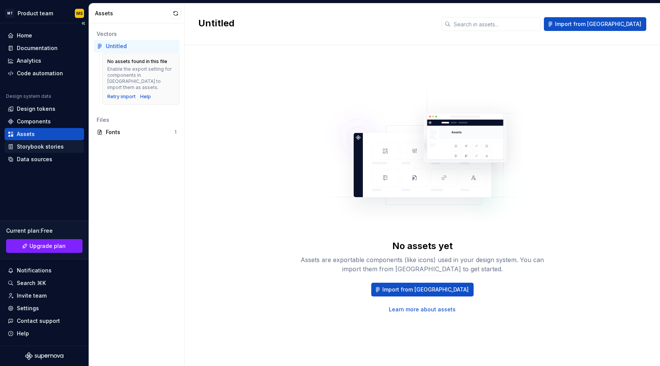
click at [27, 144] on div "Storybook stories" at bounding box center [40, 147] width 47 height 8
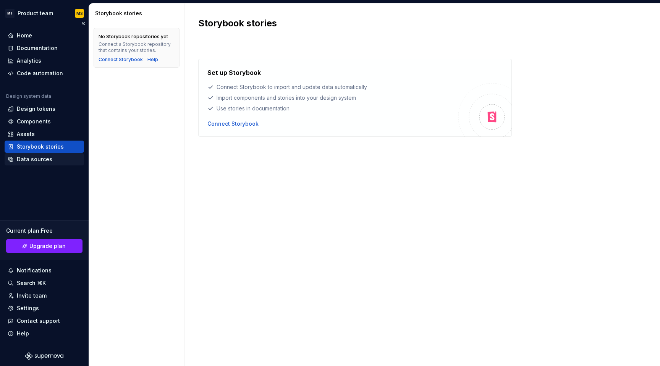
click at [46, 159] on div "Data sources" at bounding box center [35, 160] width 36 height 8
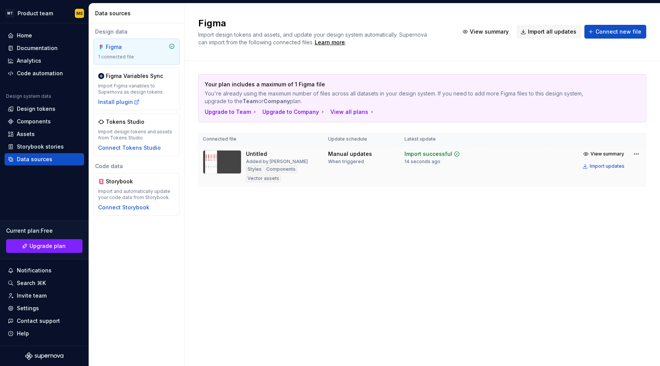
click at [276, 169] on div "Components" at bounding box center [281, 169] width 32 height 8
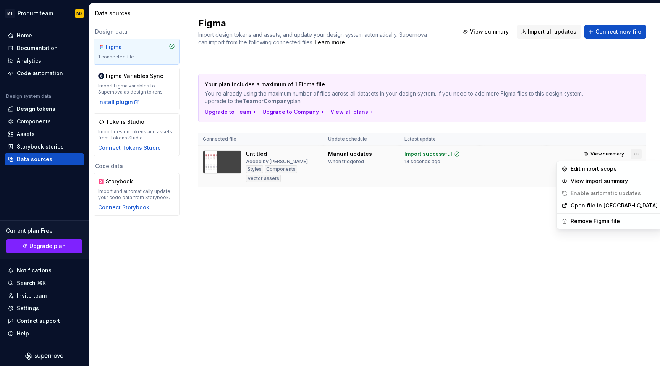
click at [639, 156] on html "MT Product team MS Home Documentation Analytics Code automation Design system d…" at bounding box center [330, 183] width 660 height 366
click at [595, 179] on div "View import summary" at bounding box center [614, 181] width 87 height 8
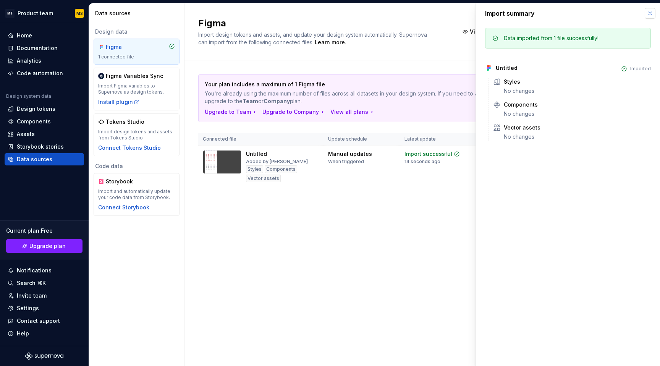
click at [650, 13] on button "button" at bounding box center [650, 13] width 11 height 11
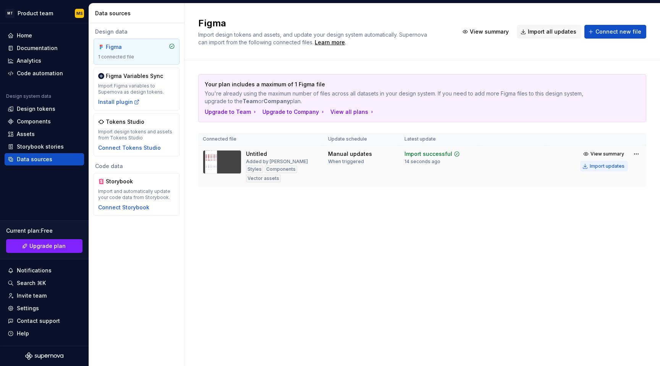
click at [610, 163] on div "Import updates" at bounding box center [607, 166] width 35 height 6
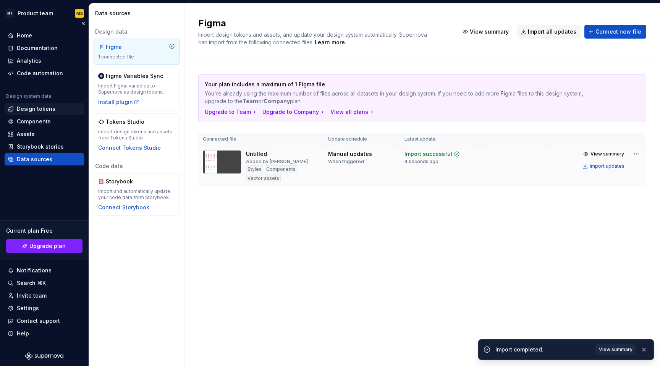
click at [28, 113] on div "Design tokens" at bounding box center [44, 109] width 79 height 12
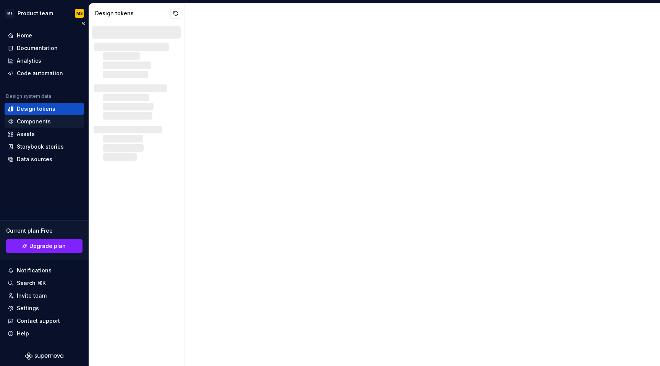
click at [29, 125] on div "Components" at bounding box center [44, 121] width 79 height 12
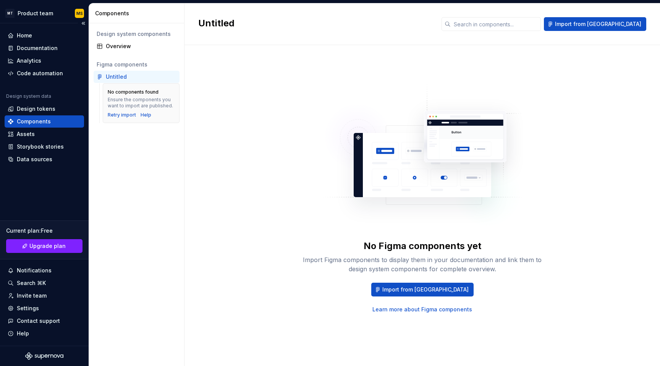
click at [31, 124] on div "Components" at bounding box center [34, 122] width 34 height 8
click at [130, 42] on div "Overview" at bounding box center [137, 46] width 86 height 12
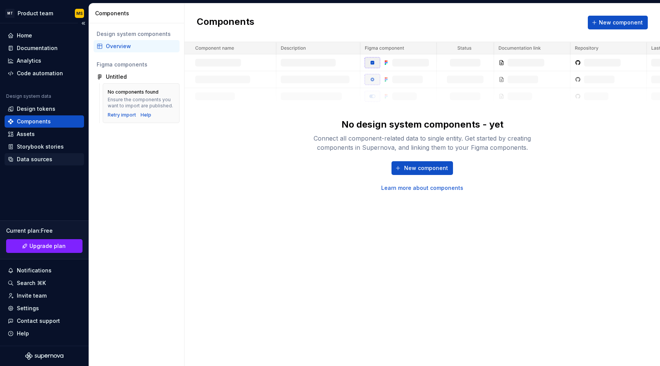
click at [35, 160] on div "Data sources" at bounding box center [35, 160] width 36 height 8
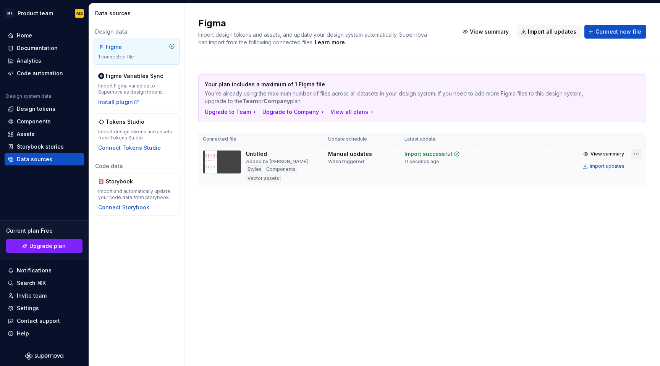
click at [635, 152] on html "MT Product team MS Home Documentation Analytics Code automation Design system d…" at bounding box center [330, 183] width 660 height 366
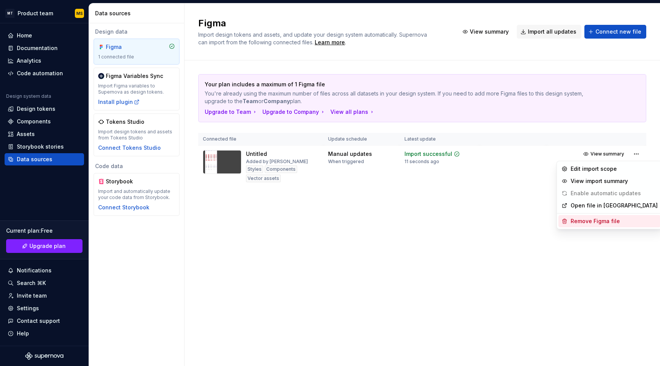
click at [589, 223] on div "Remove Figma file" at bounding box center [614, 221] width 87 height 8
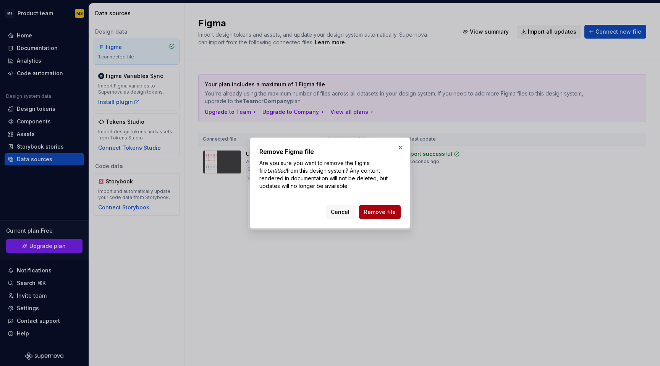
click at [384, 211] on span "Remove file" at bounding box center [380, 212] width 32 height 8
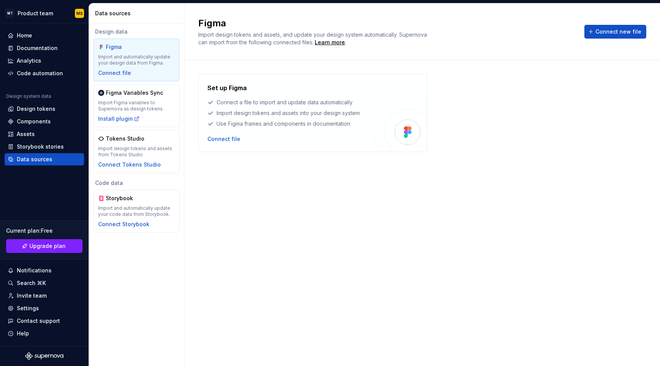
click at [541, 226] on div "Set up Figma Connect a file to import and update data automatically Import desi…" at bounding box center [422, 205] width 448 height 263
click at [215, 136] on div "Connect file" at bounding box center [223, 139] width 33 height 8
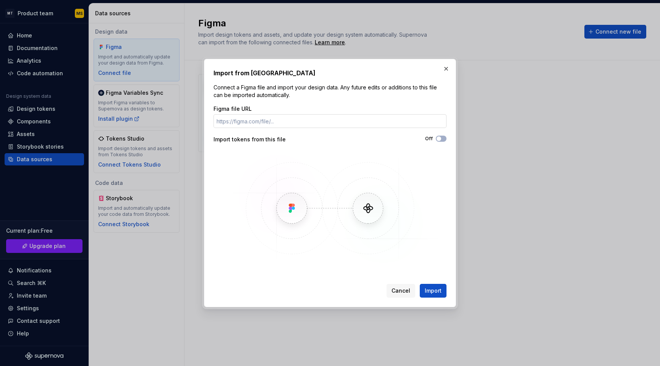
click at [256, 123] on input "Figma file URL" at bounding box center [330, 121] width 233 height 14
type input "[URL][DOMAIN_NAME]"
click at [425, 290] on span "Import" at bounding box center [433, 291] width 17 height 8
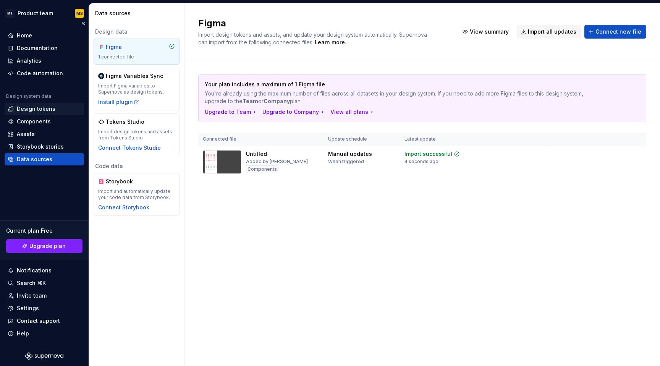
click at [41, 111] on div "Design tokens" at bounding box center [36, 109] width 39 height 8
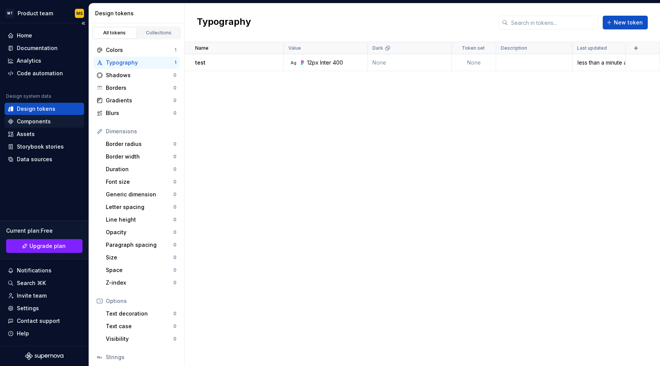
click at [38, 119] on div "Components" at bounding box center [34, 122] width 34 height 8
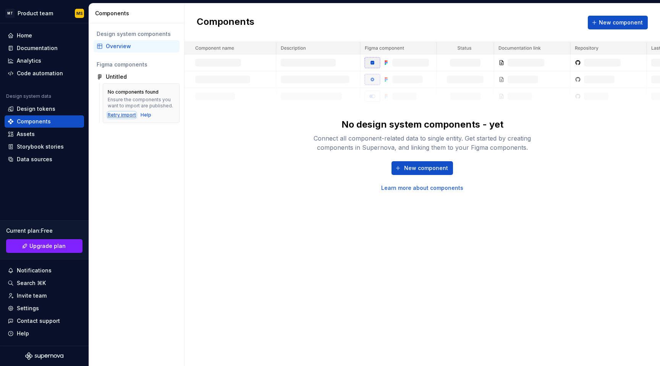
click at [123, 115] on div "Retry import" at bounding box center [122, 115] width 28 height 6
